Goal: Information Seeking & Learning: Learn about a topic

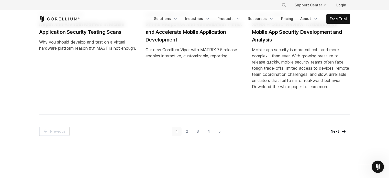
scroll to position [643, 0]
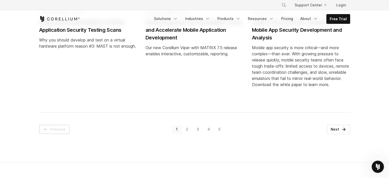
click at [190, 127] on link "2" at bounding box center [187, 129] width 11 height 9
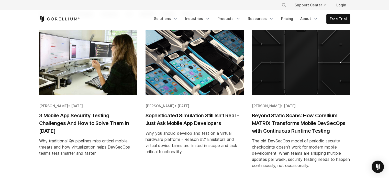
scroll to position [99, 0]
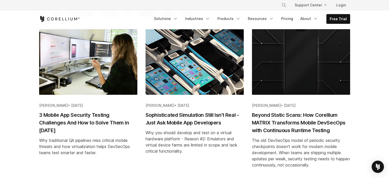
click at [122, 121] on h2 "3 Mobile App Security Testing Challenges And How to Solve Them in 2025" at bounding box center [88, 122] width 98 height 23
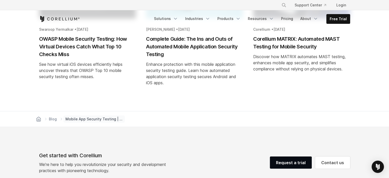
scroll to position [1333, 0]
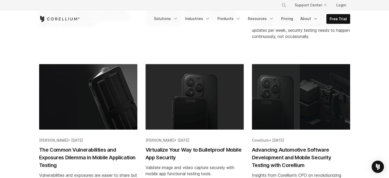
scroll to position [227, 0]
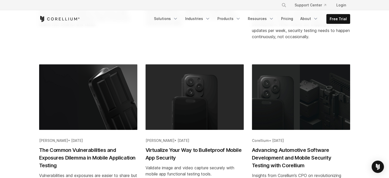
click at [152, 151] on h2 "Virtualize Your Way to Bulletproof Mobile App Security" at bounding box center [195, 153] width 98 height 15
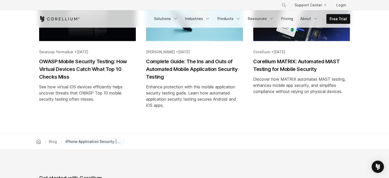
scroll to position [1344, 0]
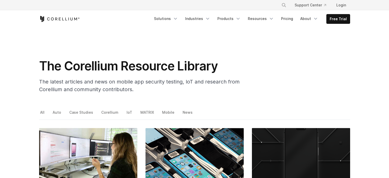
scroll to position [227, 0]
